Goal: Navigation & Orientation: Find specific page/section

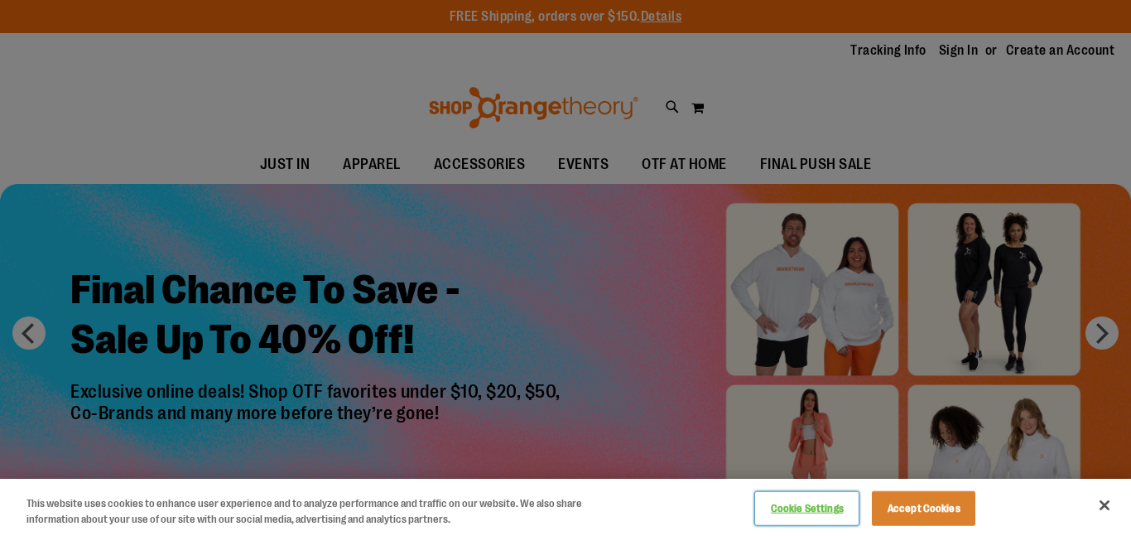
click at [830, 507] on button "Cookie Settings" at bounding box center [806, 508] width 103 height 33
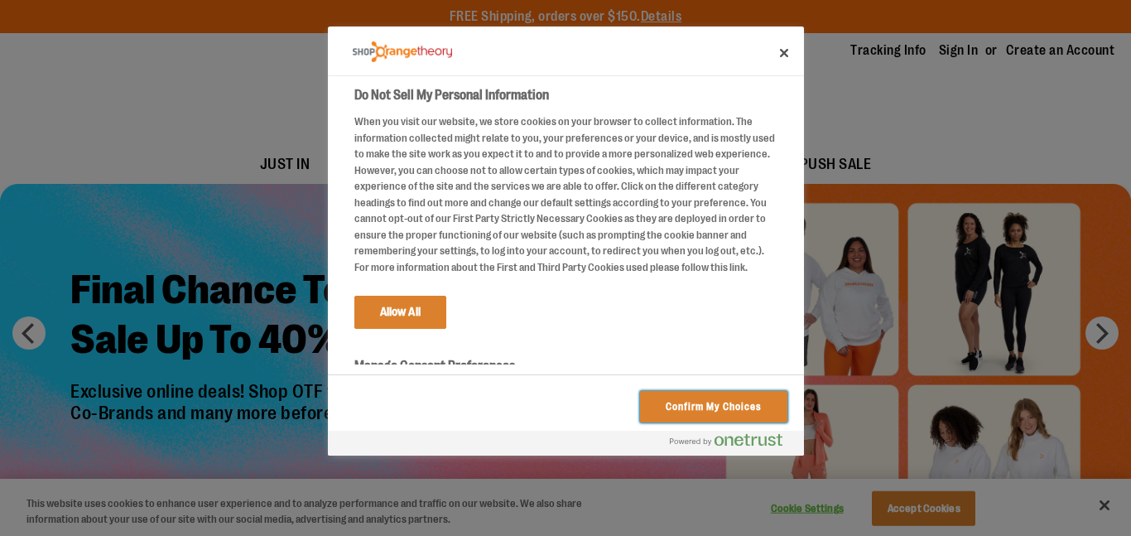
click at [737, 410] on button "Confirm My Choices" at bounding box center [713, 406] width 147 height 31
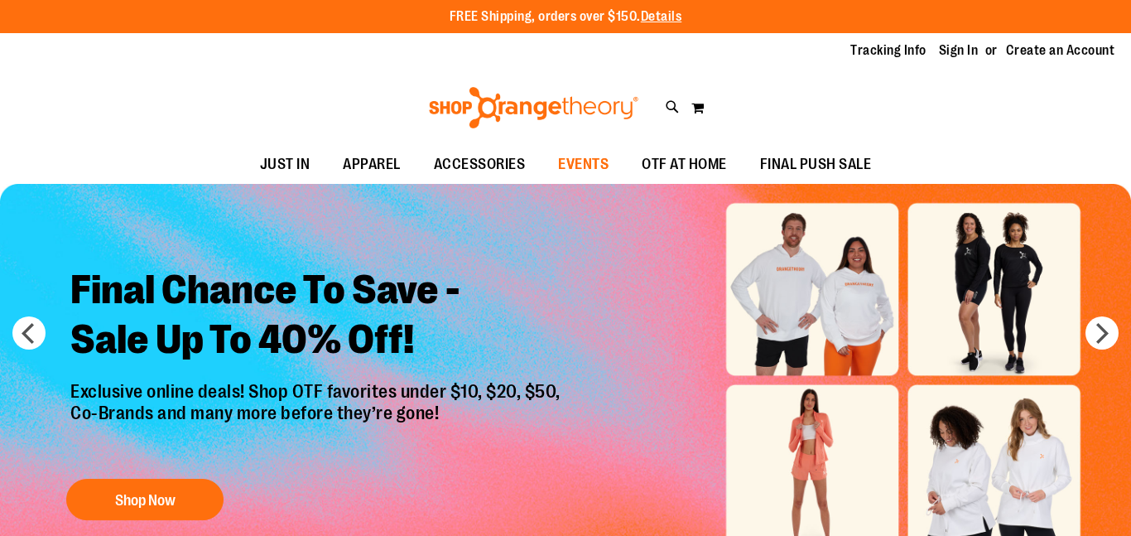
click at [601, 161] on span "EVENTS" at bounding box center [583, 164] width 50 height 37
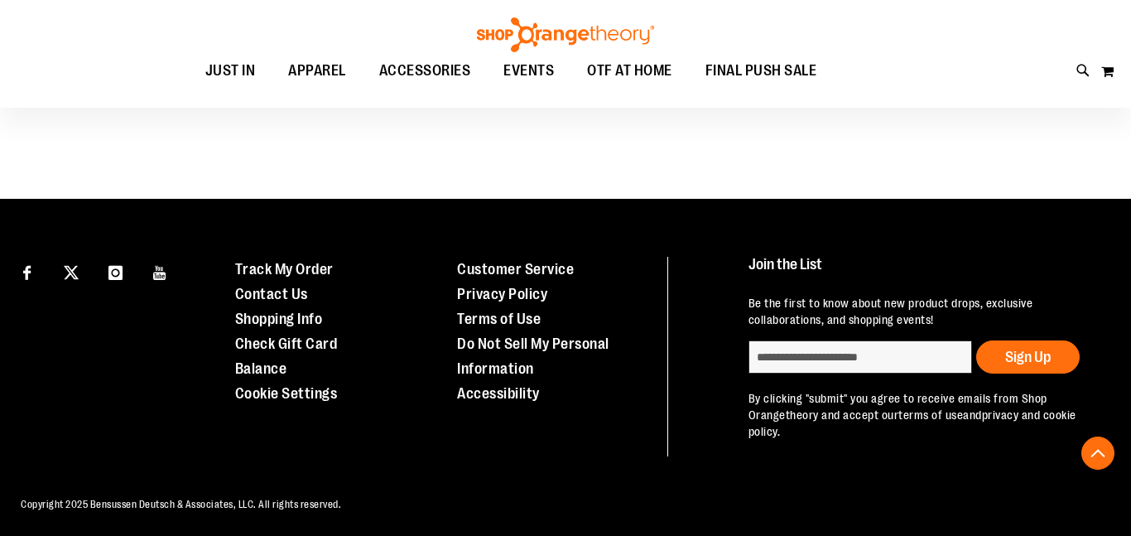
scroll to position [827, 0]
